Goal: Answer question/provide support

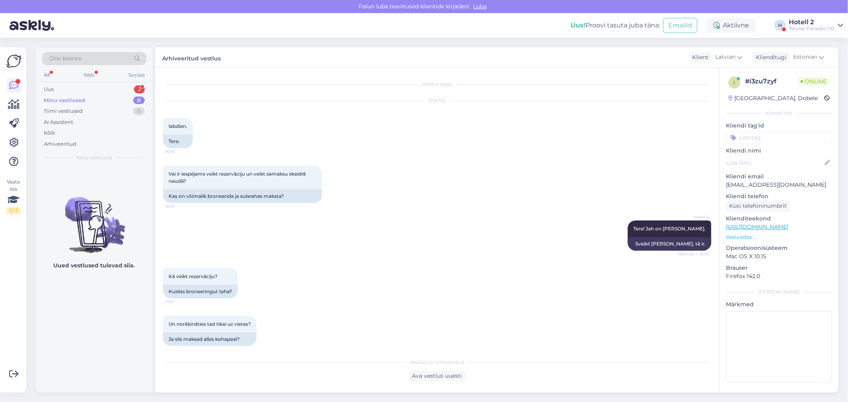
scroll to position [348, 0]
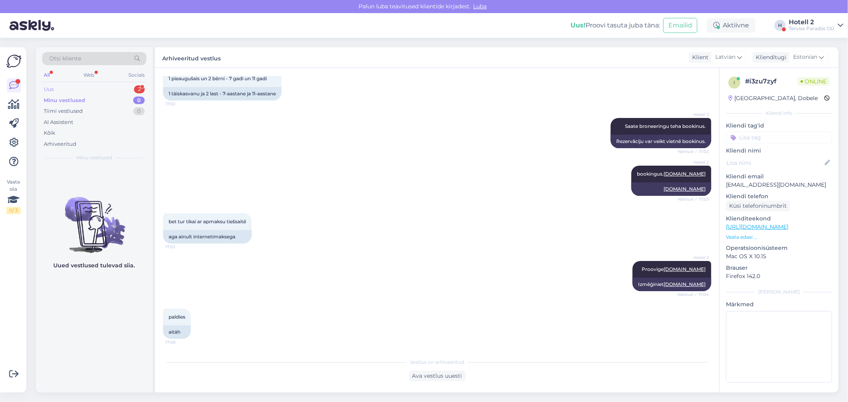
click at [98, 89] on div "Uus 2" at bounding box center [94, 89] width 104 height 11
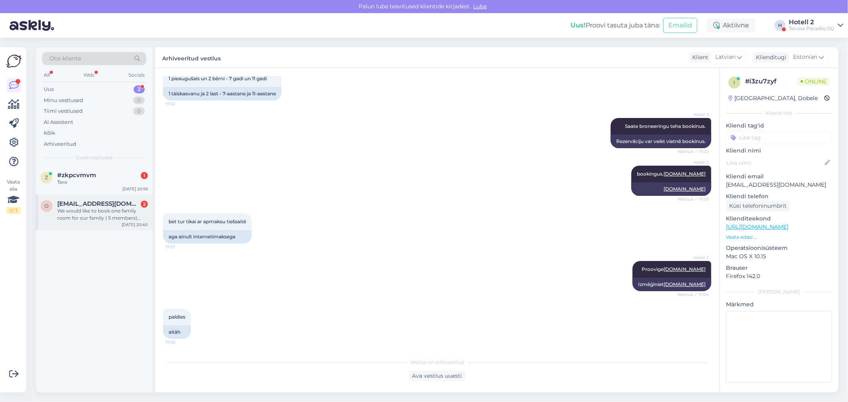
click at [141, 219] on div "We would like to book one family room for our family ( 5 members) stay from [DA…" at bounding box center [102, 214] width 91 height 14
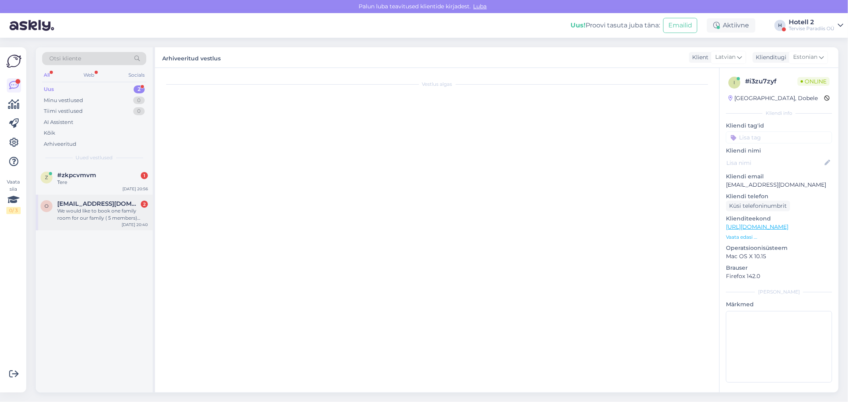
scroll to position [0, 0]
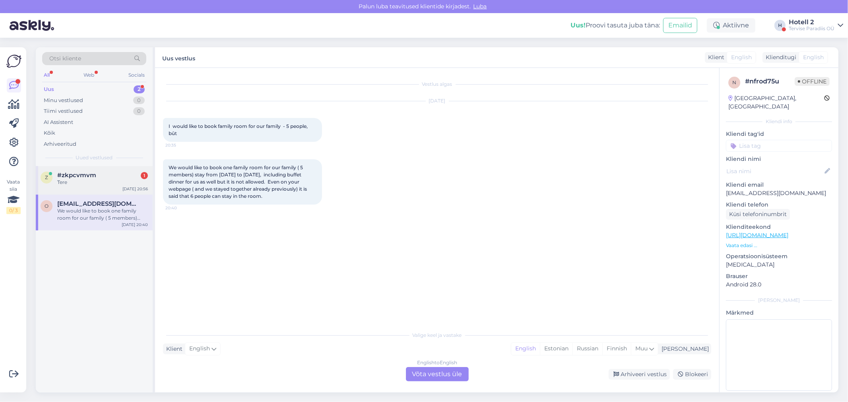
click at [106, 179] on div "Tere" at bounding box center [102, 182] width 91 height 7
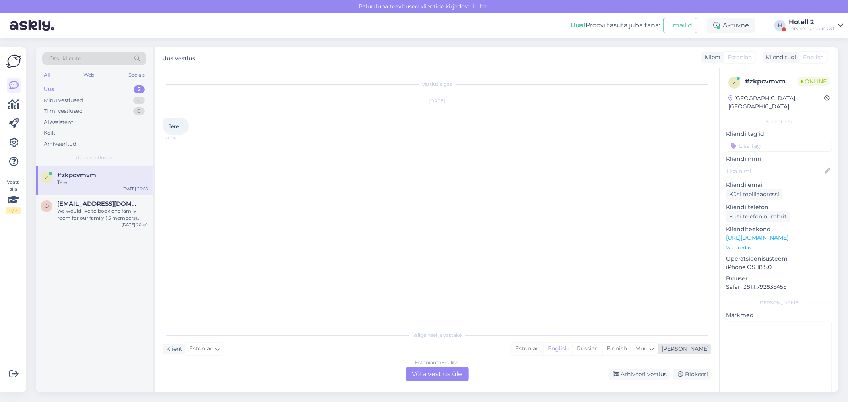
click at [543, 346] on div "Estonian" at bounding box center [527, 349] width 32 height 12
click at [458, 376] on div "Estonian to Estonian Võta vestlus üle" at bounding box center [437, 374] width 63 height 14
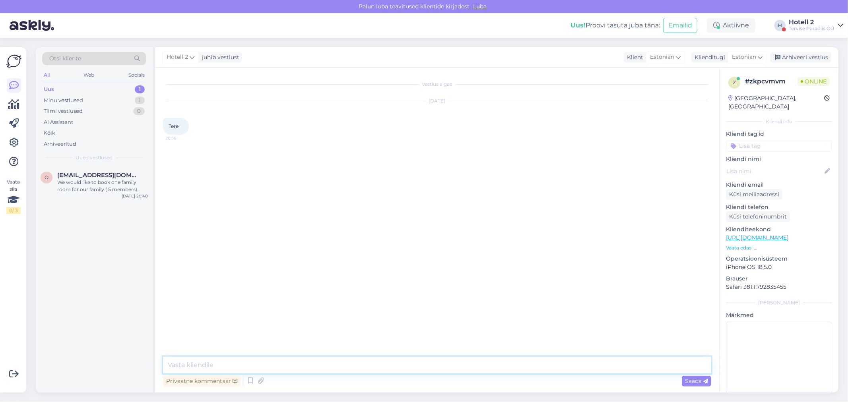
click at [249, 368] on textarea at bounding box center [437, 365] width 548 height 17
type textarea "Tere"
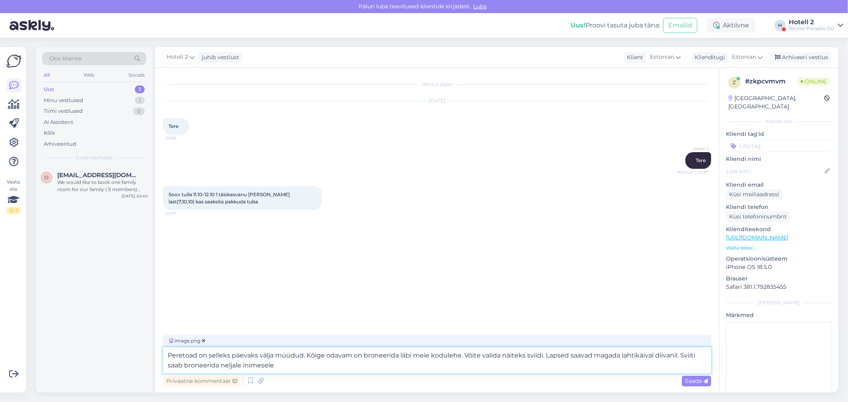
drag, startPoint x: 275, startPoint y: 366, endPoint x: 682, endPoint y: 327, distance: 409.2
click at [682, 327] on div "Vestlus algas [DATE] Tere 20:56 Hotell 2 Tere Nähtud ✓ 20:57 Soov tulla 11.10-1…" at bounding box center [437, 230] width 564 height 325
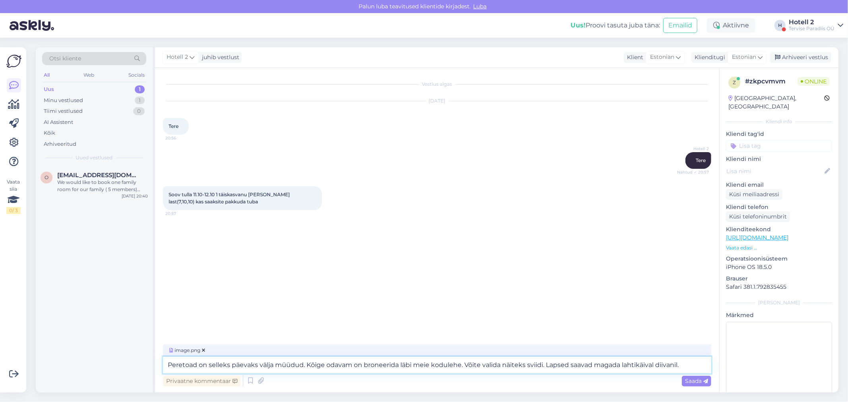
type textarea "Peretoad on selleks päevaks välja müüdud. Kõige odavam on broneerida läbi meie …"
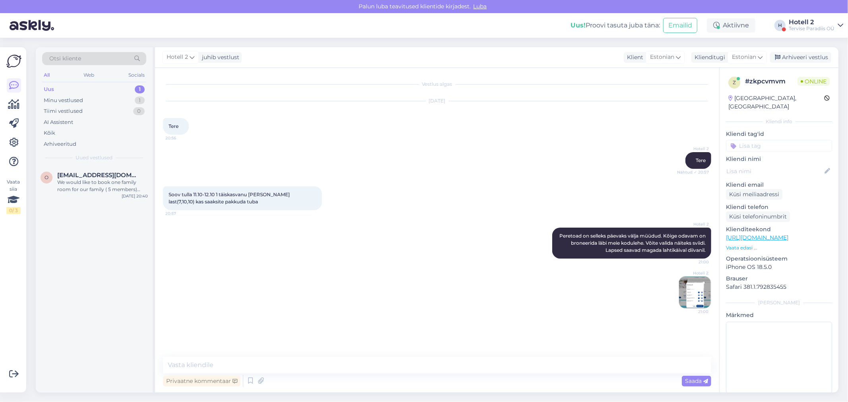
click at [688, 294] on img at bounding box center [695, 293] width 32 height 32
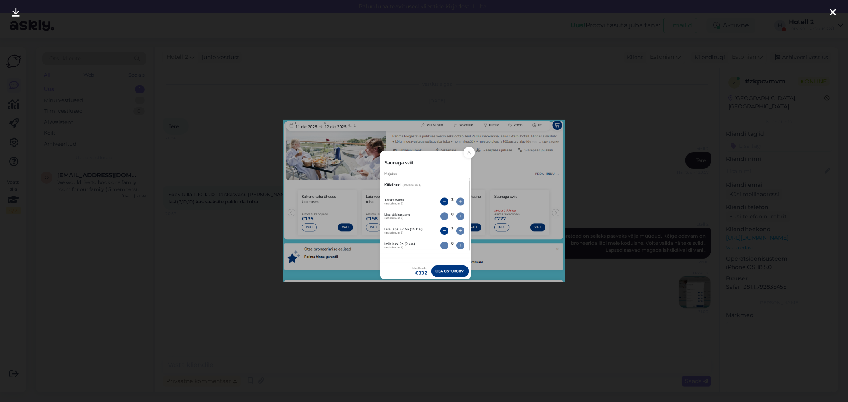
click at [831, 13] on icon at bounding box center [832, 13] width 6 height 10
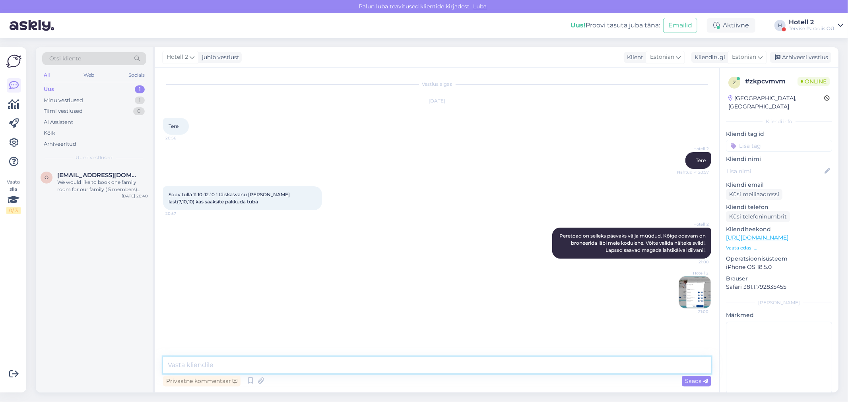
click at [197, 367] on textarea at bounding box center [437, 365] width 548 height 17
type textarea "332€ oleks 4 inimest kokku."
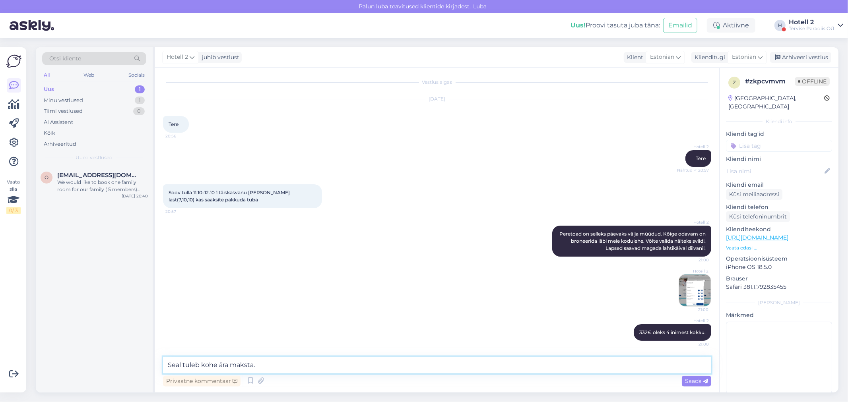
click at [215, 363] on textarea "Seal tuleb kohe ära maksta." at bounding box center [437, 365] width 548 height 17
type textarea "Seal tuleb kohe broneeringu eest ära maksta."
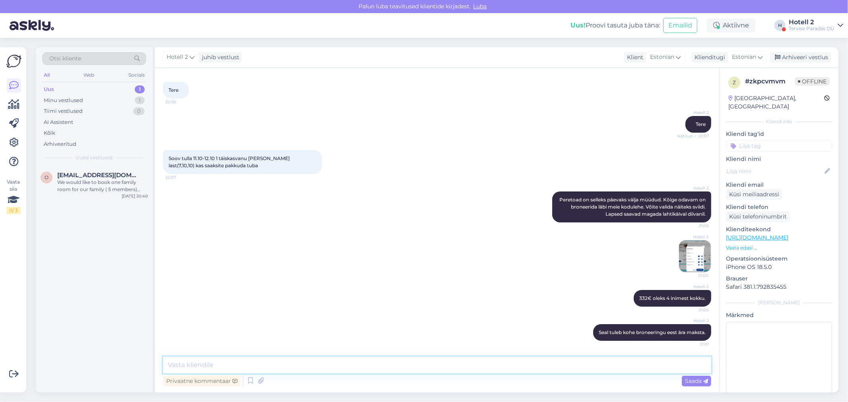
click at [364, 366] on textarea at bounding box center [437, 365] width 548 height 17
type textarea "Läbi e-maili broneerides on hind 366€. Saab koha peal maksta ja tellimuse tühis…"
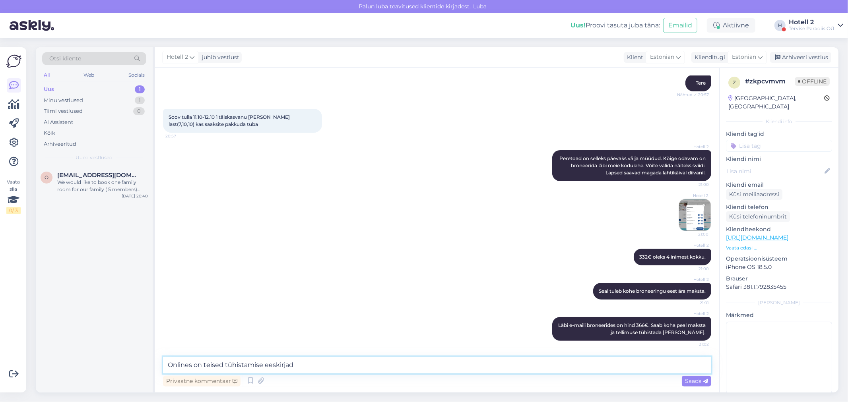
type textarea "Onlines on teised tühistamise eeskirjad."
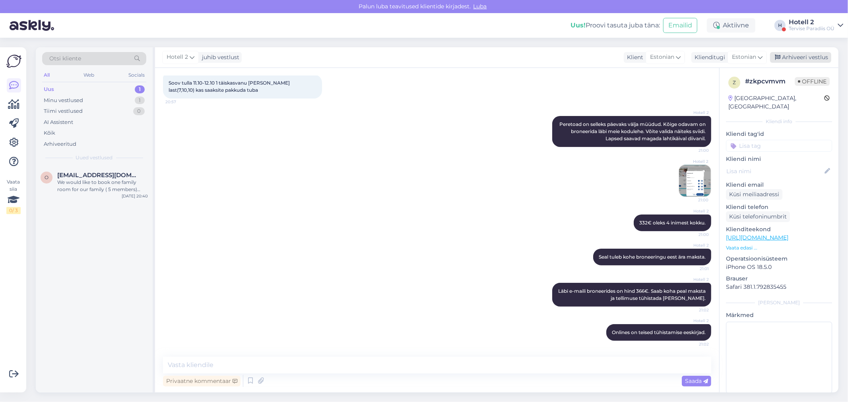
click at [800, 55] on div "Arhiveeri vestlus" at bounding box center [800, 57] width 61 height 11
click at [112, 90] on div "Uus 1" at bounding box center [94, 89] width 104 height 11
click at [106, 184] on div "We would like to book one family room for our family ( 5 members) stay from [DA…" at bounding box center [102, 186] width 91 height 14
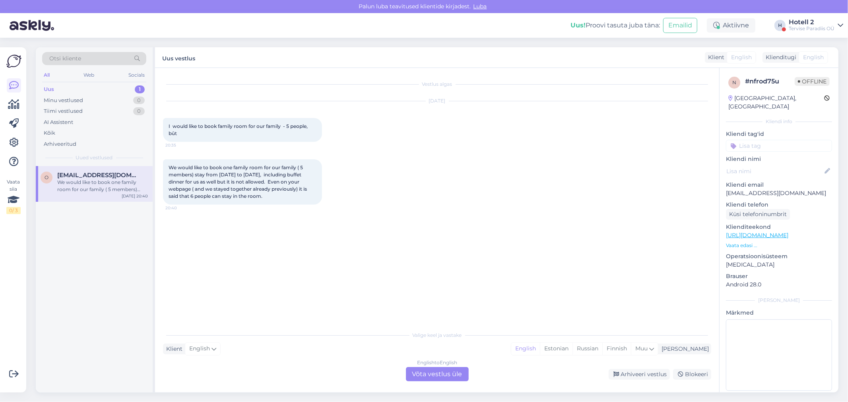
scroll to position [0, 0]
click at [572, 349] on div "Estonian" at bounding box center [556, 349] width 33 height 12
click at [430, 376] on div "English to Estonian Võta vestlus üle" at bounding box center [437, 374] width 63 height 14
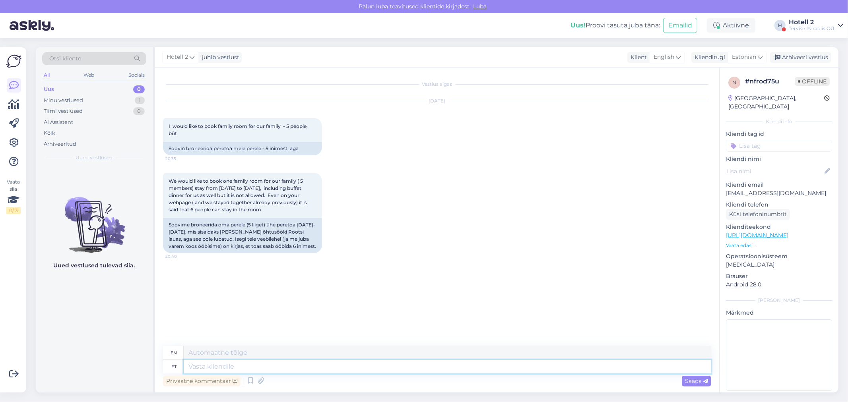
click at [223, 366] on textarea at bounding box center [447, 367] width 527 height 14
type textarea "Tere"
type textarea "Hello"
type textarea "Saate v"
type textarea "You can"
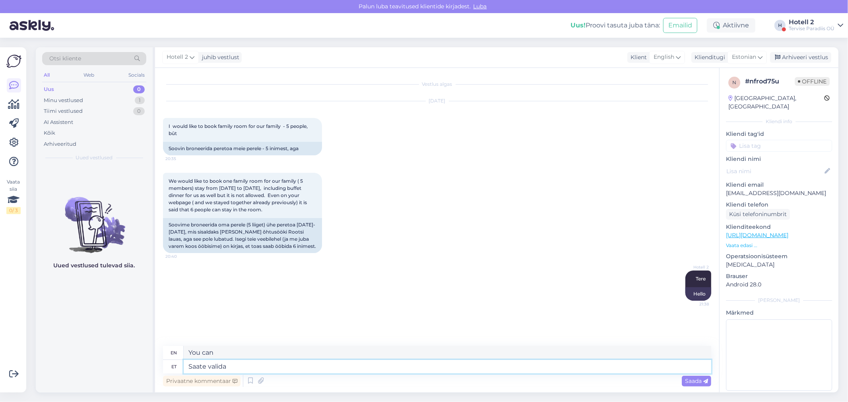
type textarea "Saate valida p"
type textarea "You can choose"
type textarea "Saate valida paketi"
type textarea "You can choose a package"
type textarea "Saate valida paketi õhtusöögi ja"
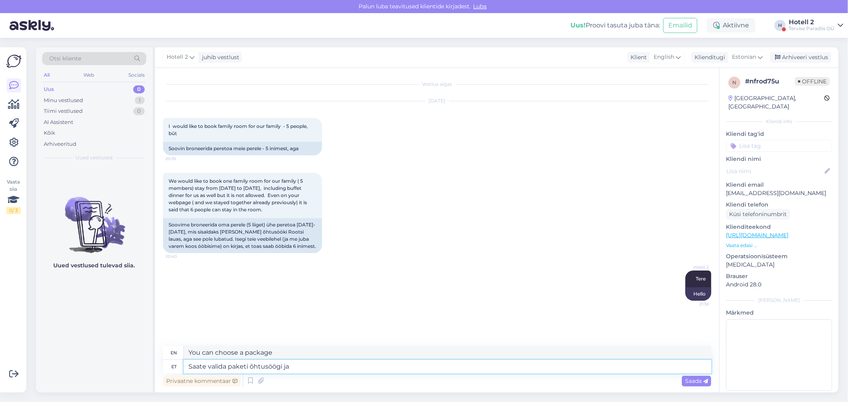
type textarea "You can choose a dinner package"
type textarea "Saate valida paketi õhtusöögi ja"
type textarea "You can choose a package with dinner and"
type textarea "Saate valida paketi õhtusöögi ja pannkookidega"
type textarea "You can choose a package with dinner and pancakes"
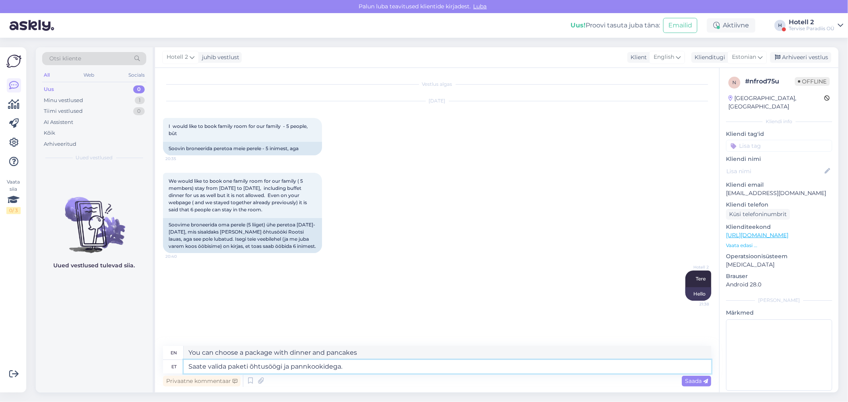
type textarea "Saate valida paketi õhtusöögi ja pannkookidega. S"
type textarea "You can choose a package with dinner and pancakes."
type textarea "Saate valida paketi õhtusöögi ja pannkookidega. Siis"
type textarea "You can choose a package with dinner and pancakes. Then"
type textarea "Saate valida paketi õhtusöögi ja pannkookidega. Siis lubab"
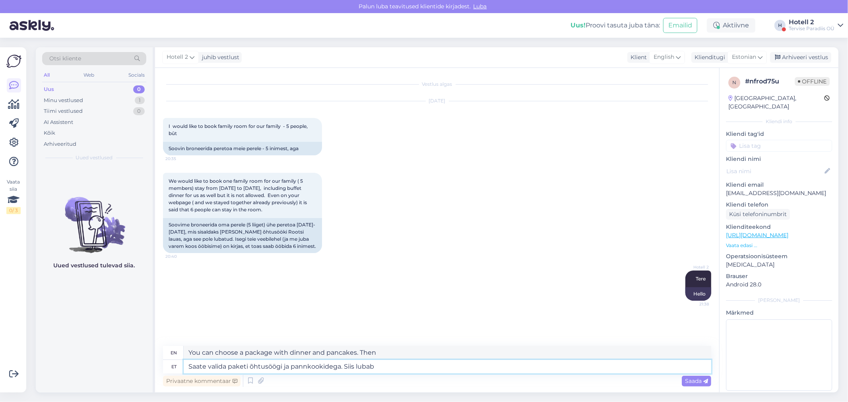
type textarea "You can choose a package with dinner and pancakes. Then it allows"
type textarea "Saate valida paketi õhtusöögi ja pannkookidega. Siis lubab peretuba v"
type textarea "You can choose a package with dinner and pancakes. Then the family room allows"
type textarea "Saate valida paketi õhtusöögi ja pannkookidega. Siis lubab peretuba valida."
type textarea "You can choose a package with dinner and pancakes. Then the family room allows …"
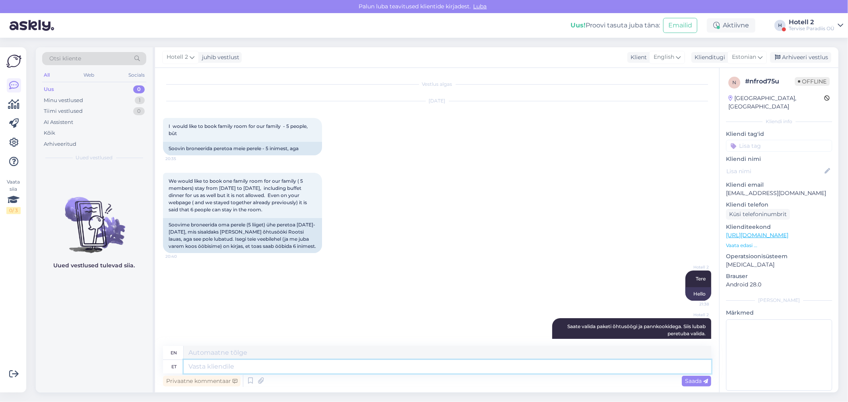
scroll to position [32, 0]
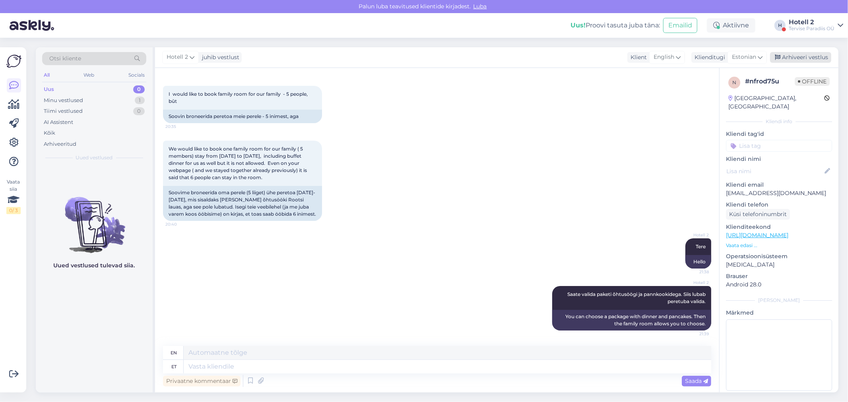
click at [788, 56] on div "Arhiveeri vestlus" at bounding box center [800, 57] width 61 height 11
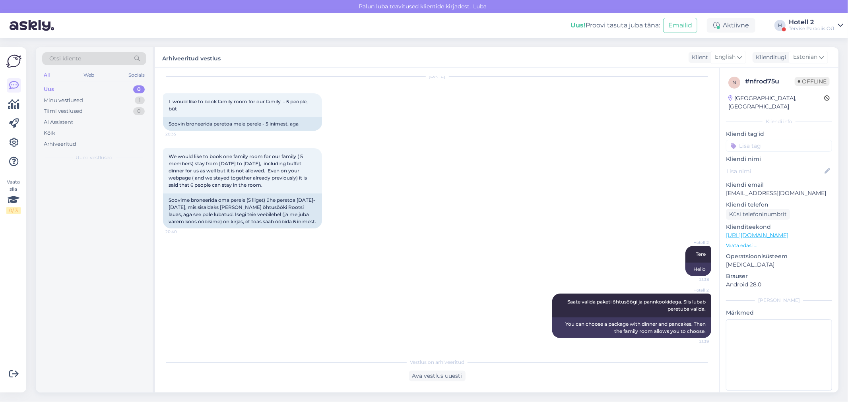
scroll to position [24, 0]
